Goal: Check status

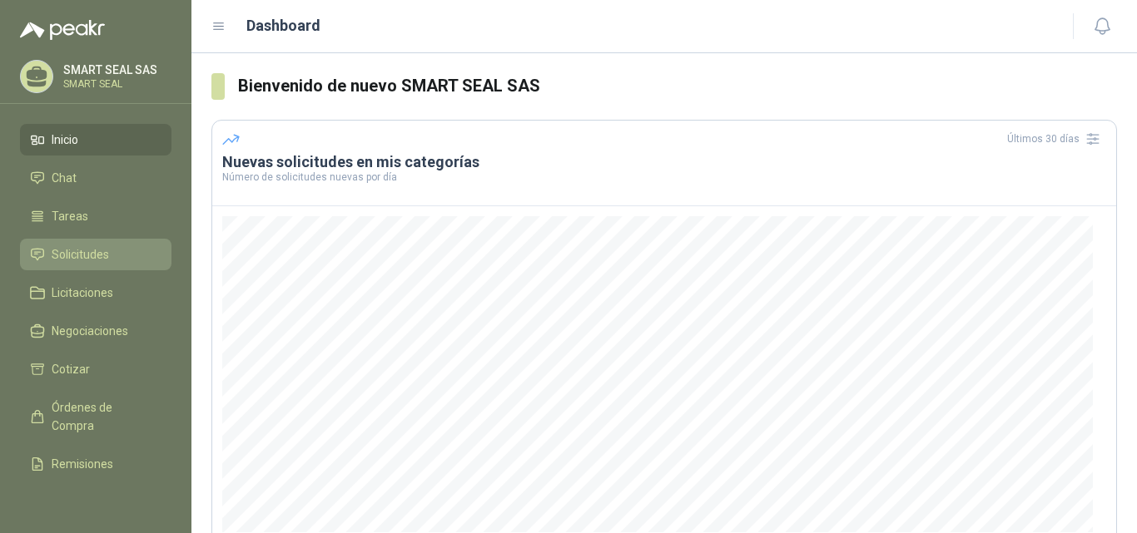
click at [62, 256] on span "Solicitudes" at bounding box center [80, 255] width 57 height 18
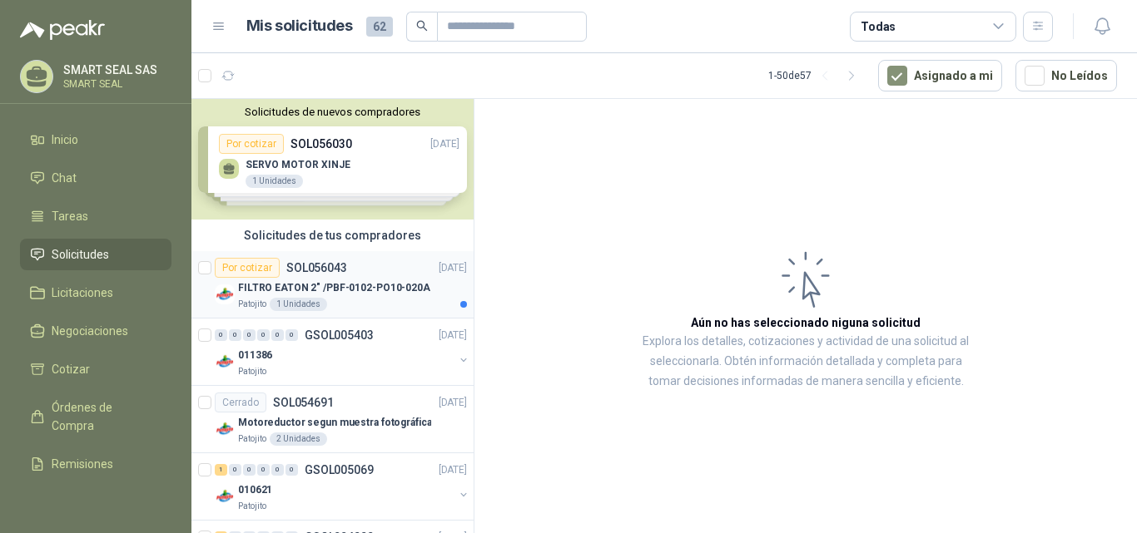
click at [381, 265] on div "Por cotizar SOL056043 [DATE]" at bounding box center [341, 268] width 252 height 20
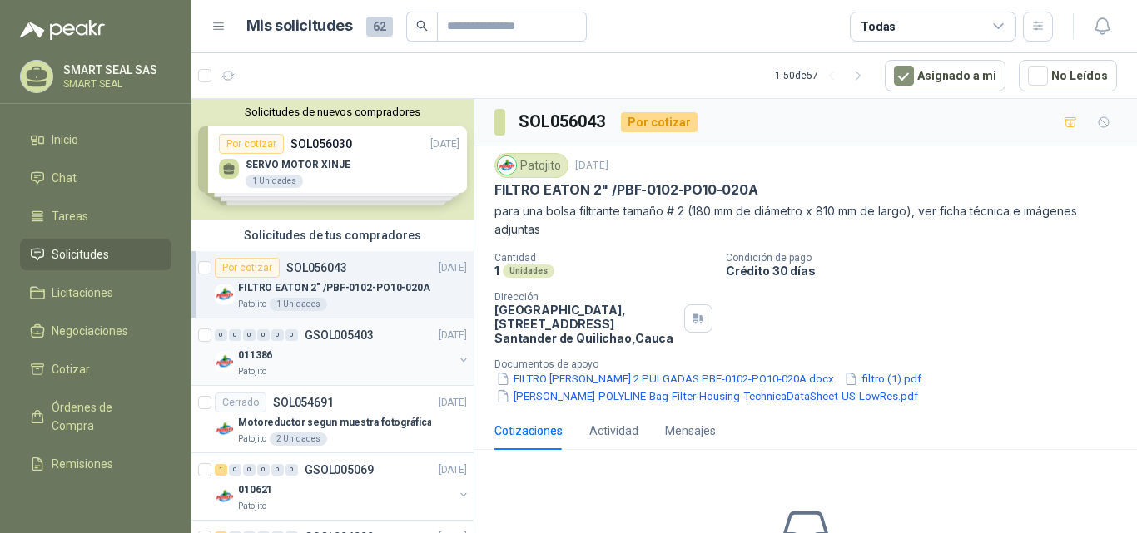
click at [276, 350] on div "011386" at bounding box center [346, 355] width 216 height 20
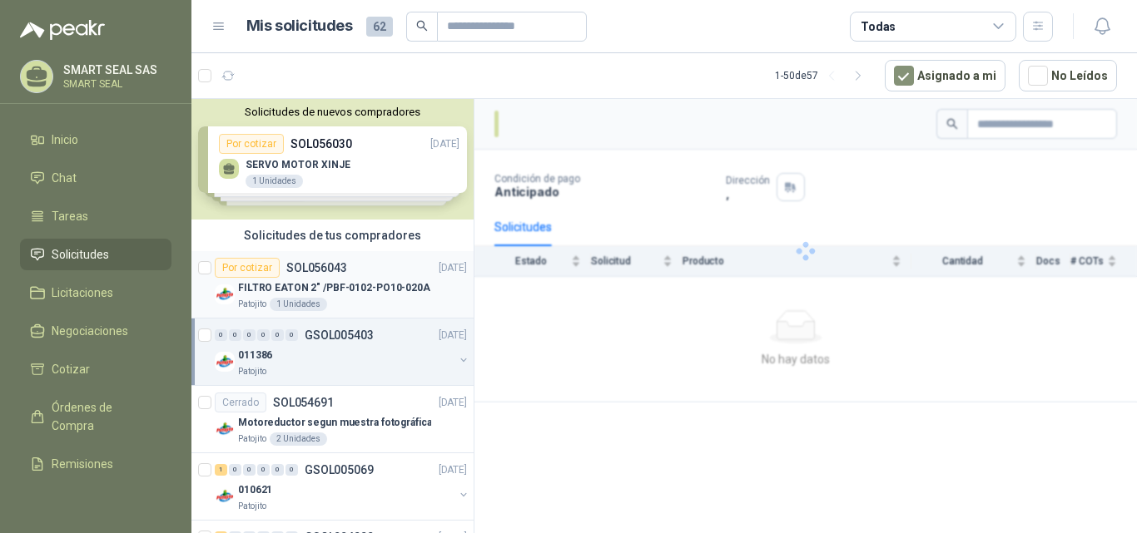
click at [339, 293] on p "FILTRO EATON 2" /PBF-0102-PO10-020A" at bounding box center [334, 288] width 192 height 16
